Goal: Task Accomplishment & Management: Complete application form

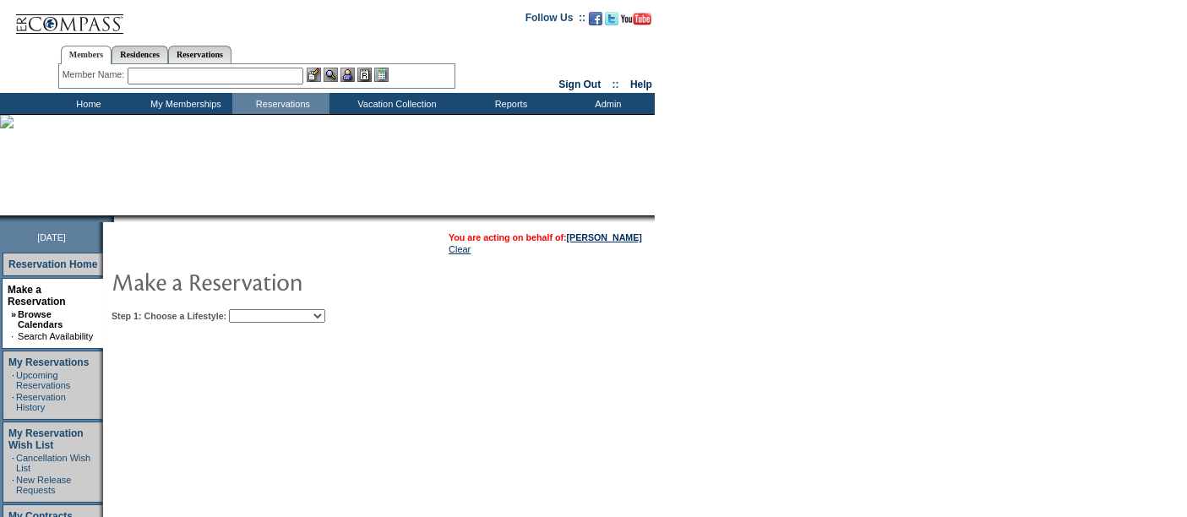
click at [272, 309] on select "Beach Leisure Metropolitan Mountain OIAL for Adventure OIAL for Couples OIAL fo…" at bounding box center [277, 316] width 96 height 14
select select "Mountain"
click at [258, 309] on select "Beach Leisure Metropolitan Mountain OIAL for Adventure OIAL for Couples OIAL fo…" at bounding box center [277, 316] width 96 height 14
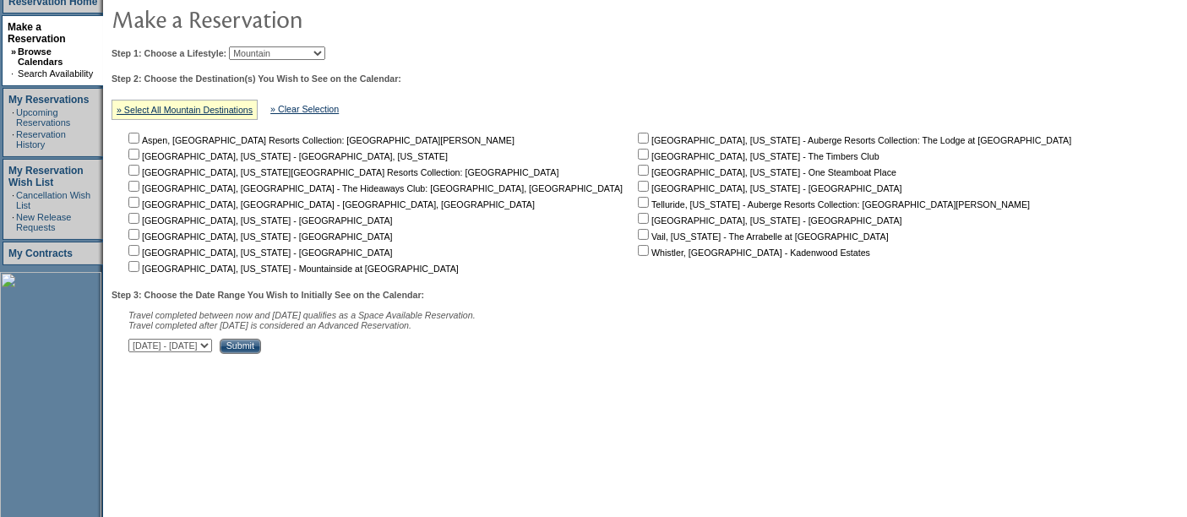
scroll to position [265, 0]
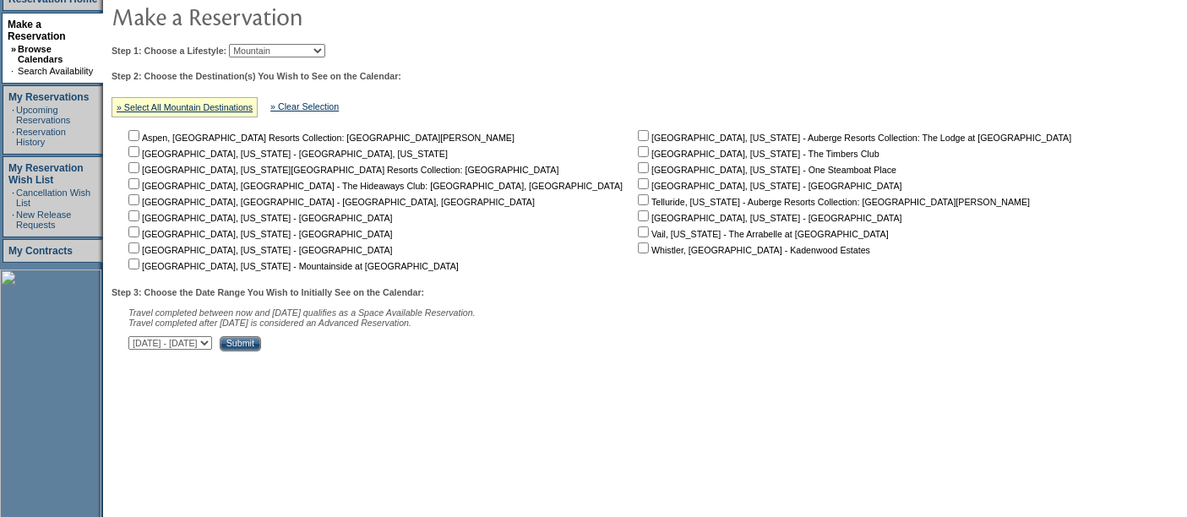
click at [137, 210] on input "checkbox" at bounding box center [133, 215] width 11 height 11
checkbox input "true"
click at [139, 226] on input "checkbox" at bounding box center [133, 231] width 11 height 11
checkbox input "true"
click at [212, 344] on select "October 3, 2025 - November 17, 2025 November 18, 2025 - January 1, 2026 January…" at bounding box center [170, 343] width 84 height 14
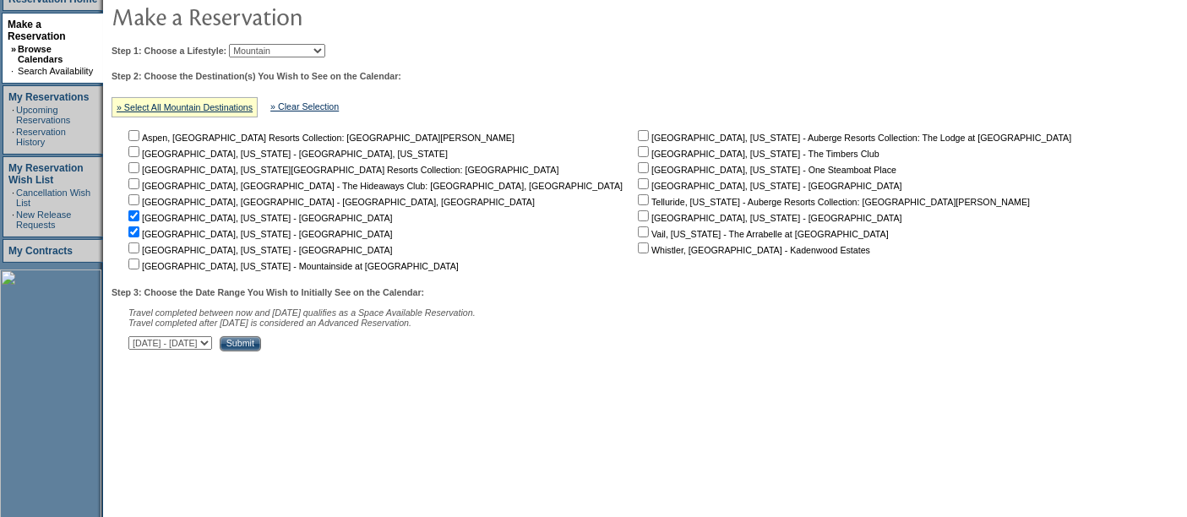
select select "1/2/2026|2/15/2026"
click at [137, 336] on select "October 3, 2025 - November 17, 2025 November 18, 2025 - January 1, 2026 January…" at bounding box center [170, 343] width 84 height 14
click at [261, 336] on input "Submit" at bounding box center [240, 343] width 41 height 15
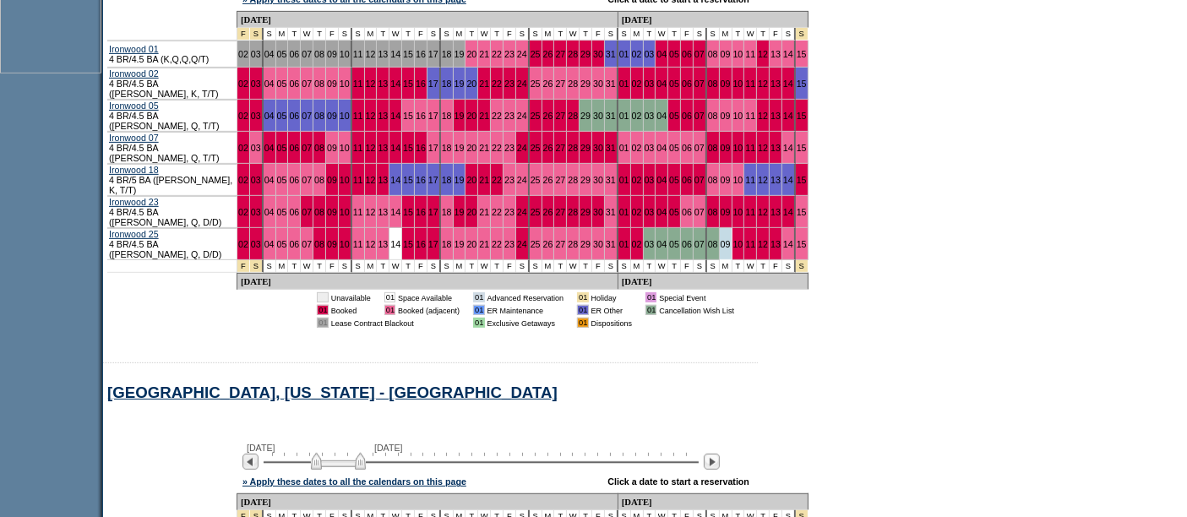
scroll to position [745, 0]
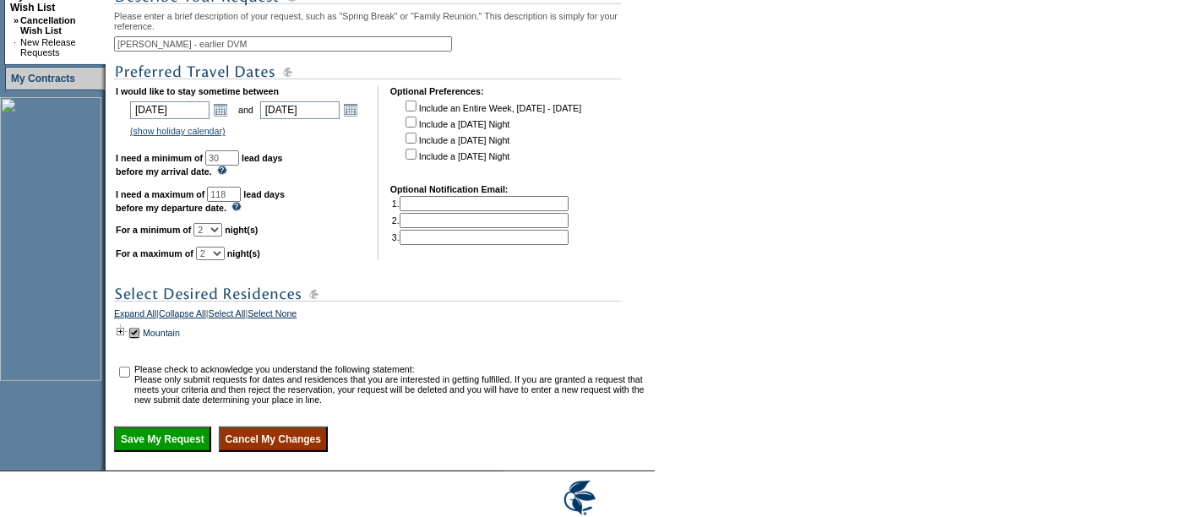
scroll to position [438, 0]
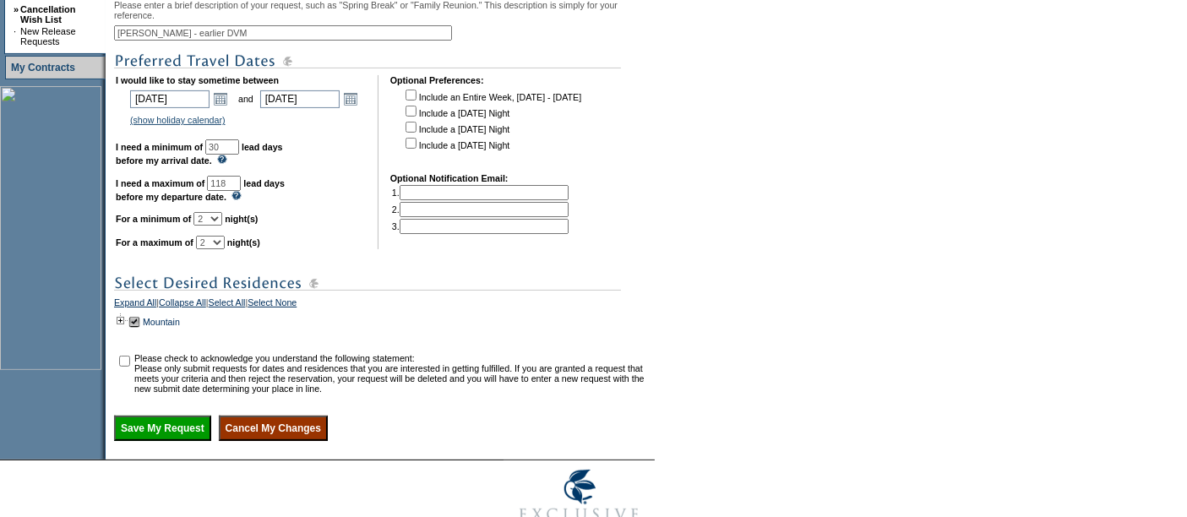
click at [415, 149] on input "checkbox" at bounding box center [410, 143] width 11 height 11
checkbox input "true"
click at [222, 226] on select "1 2 3 4 5 6 7 8 9 10 11 12 13 14" at bounding box center [207, 219] width 29 height 14
select select "1"
click at [214, 226] on select "1 2 3 4 5 6 7 8 9 10 11 12 13 14" at bounding box center [207, 219] width 29 height 14
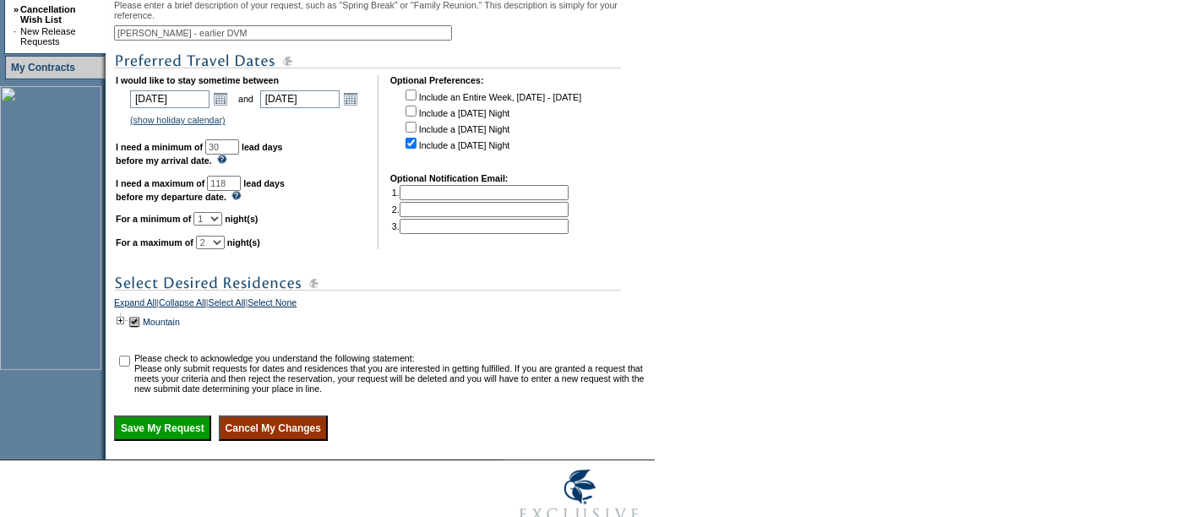
click at [328, 237] on td "I would like to stay sometime between 2026-01-23 1/23/2026 Open the calendar po…" at bounding box center [241, 162] width 250 height 174
drag, startPoint x: 130, startPoint y: 384, endPoint x: 139, endPoint y: 387, distance: 9.6
click at [139, 387] on tr "Please check to acknowledge you understand the following statement: Please only…" at bounding box center [382, 373] width 533 height 41
click at [128, 367] on input "checkbox" at bounding box center [124, 361] width 11 height 11
checkbox input "true"
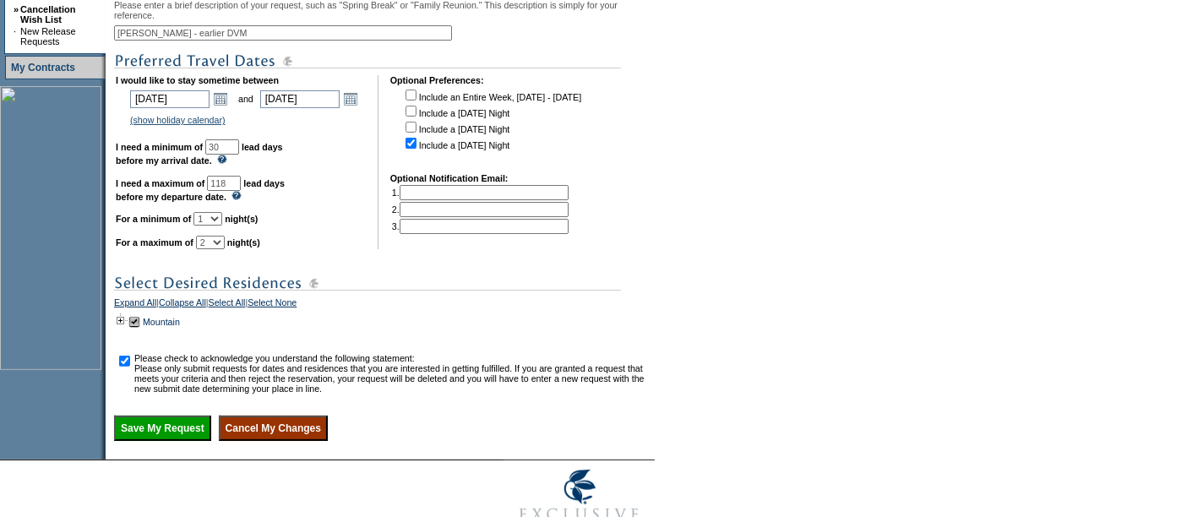
click at [139, 441] on input "Save My Request" at bounding box center [162, 428] width 97 height 25
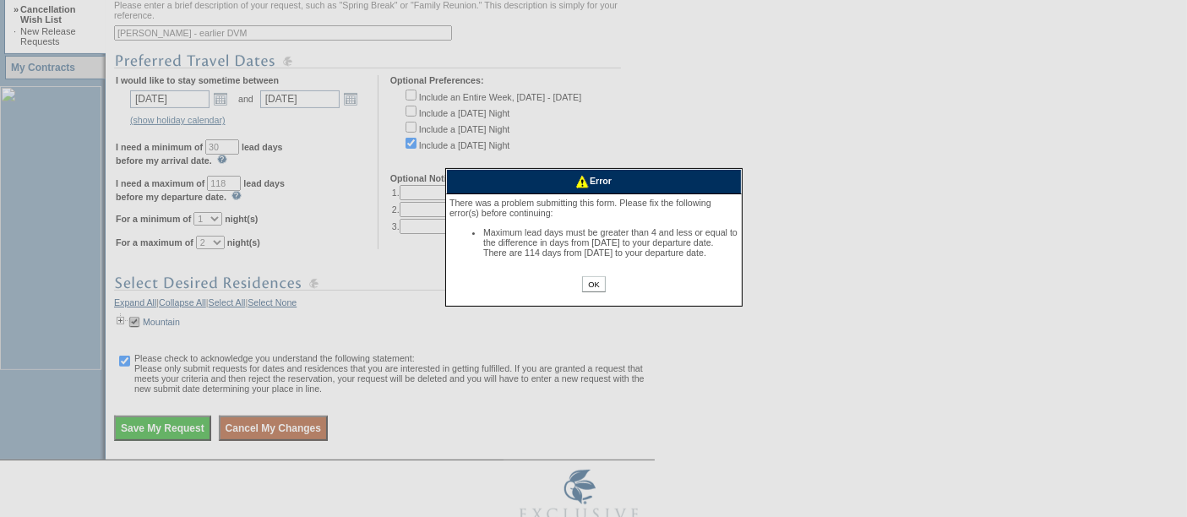
click at [589, 292] on input "OK" at bounding box center [593, 284] width 23 height 16
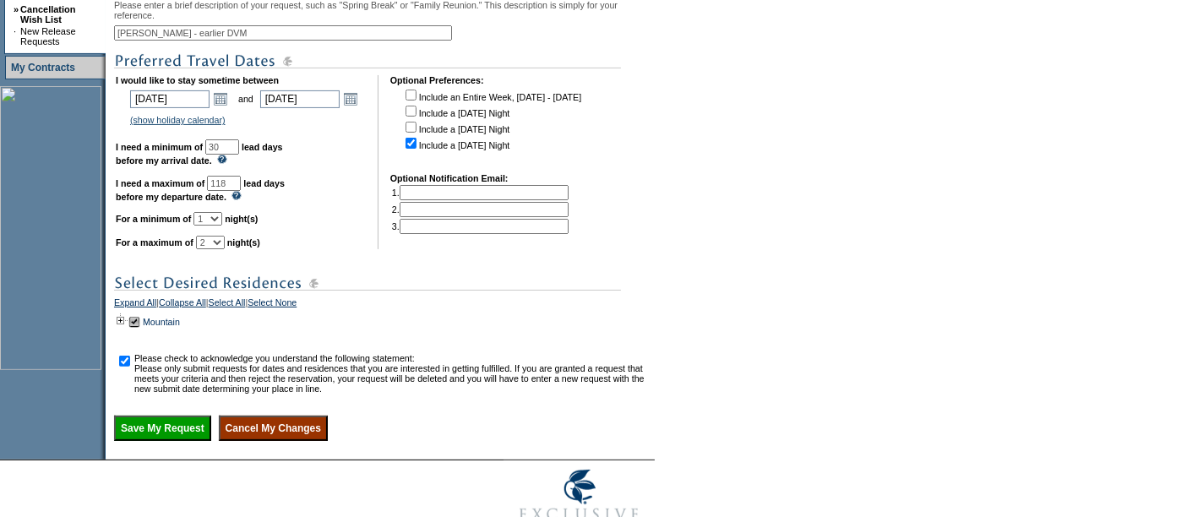
click at [269, 202] on b "lead days before my departure date." at bounding box center [200, 190] width 169 height 24
click at [241, 191] on input "118" at bounding box center [224, 183] width 34 height 15
type input "114"
click at [166, 441] on input "Save My Request" at bounding box center [162, 428] width 97 height 25
